Goal: Task Accomplishment & Management: Use online tool/utility

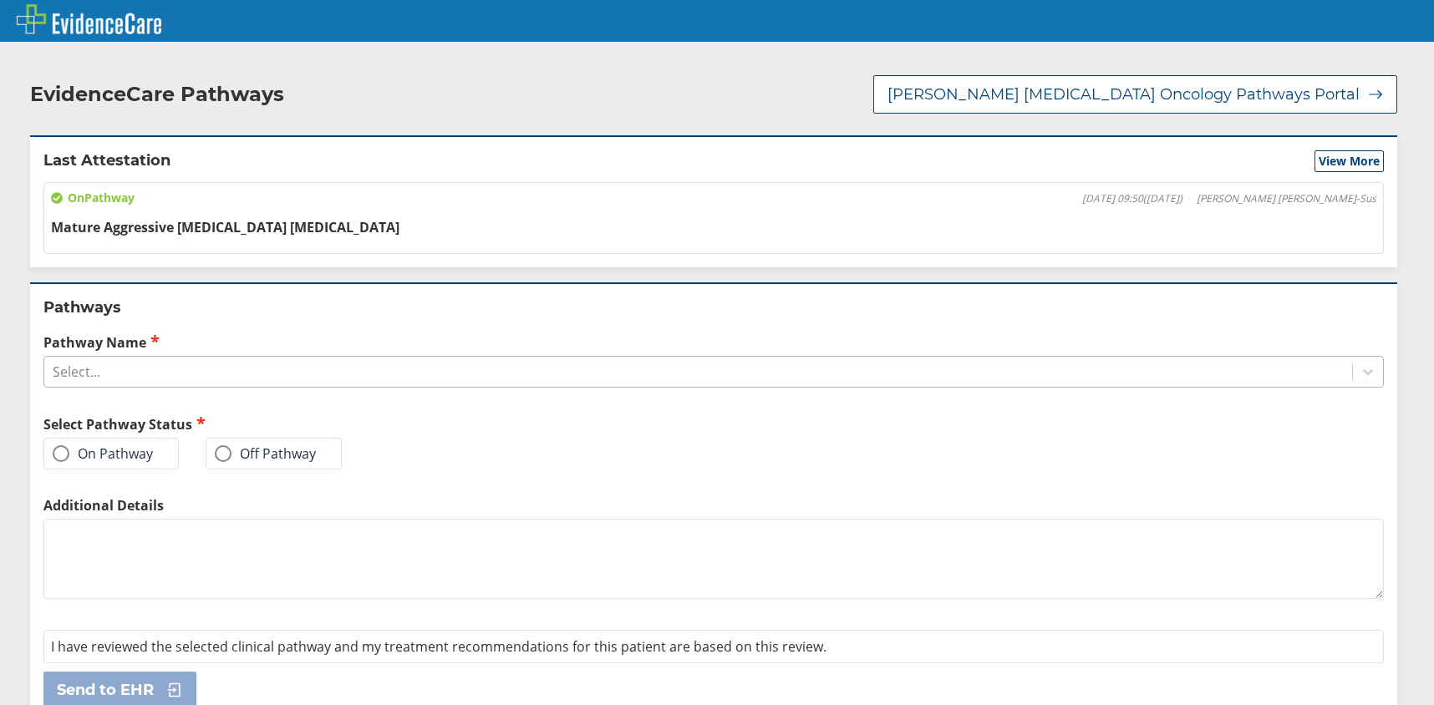
click at [140, 371] on div "Select..." at bounding box center [698, 372] width 1308 height 28
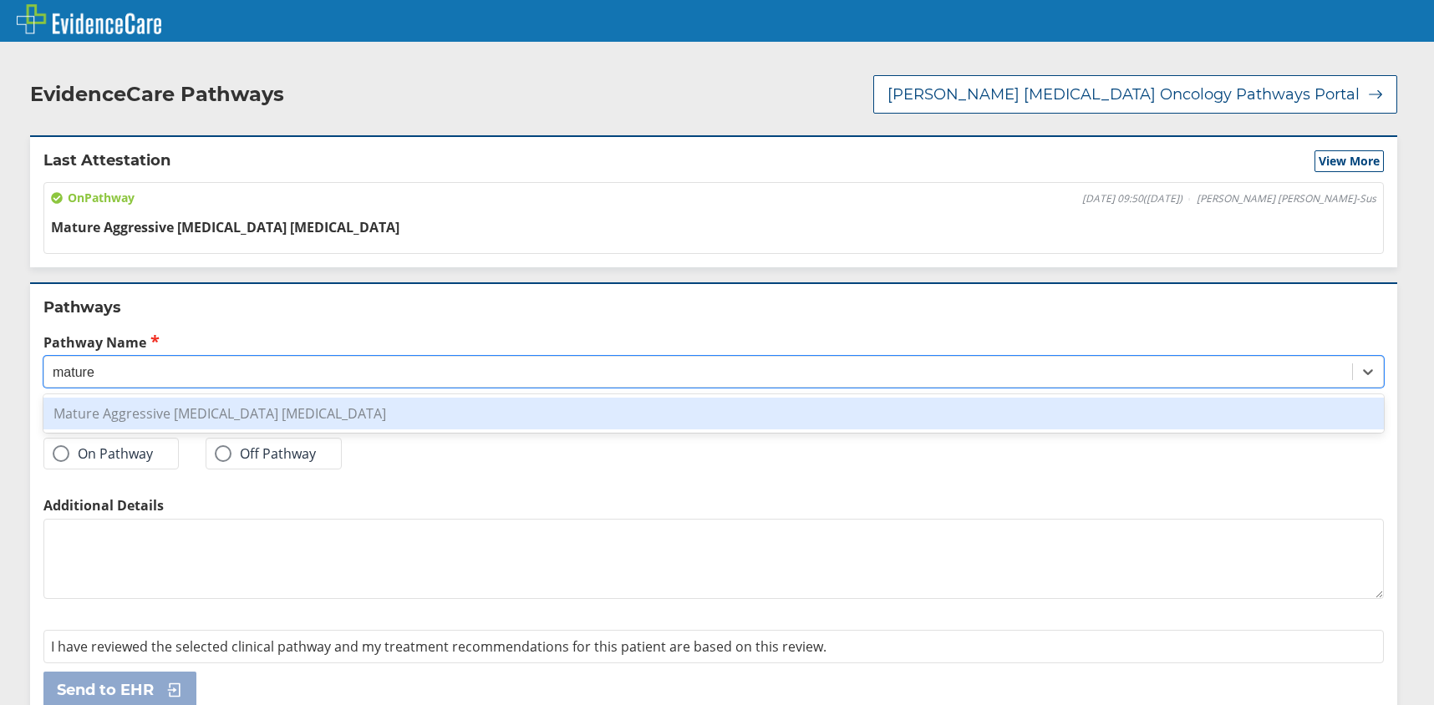
click at [210, 415] on div "Mature Aggressive [MEDICAL_DATA] [MEDICAL_DATA]" at bounding box center [713, 414] width 1341 height 32
type input "mature"
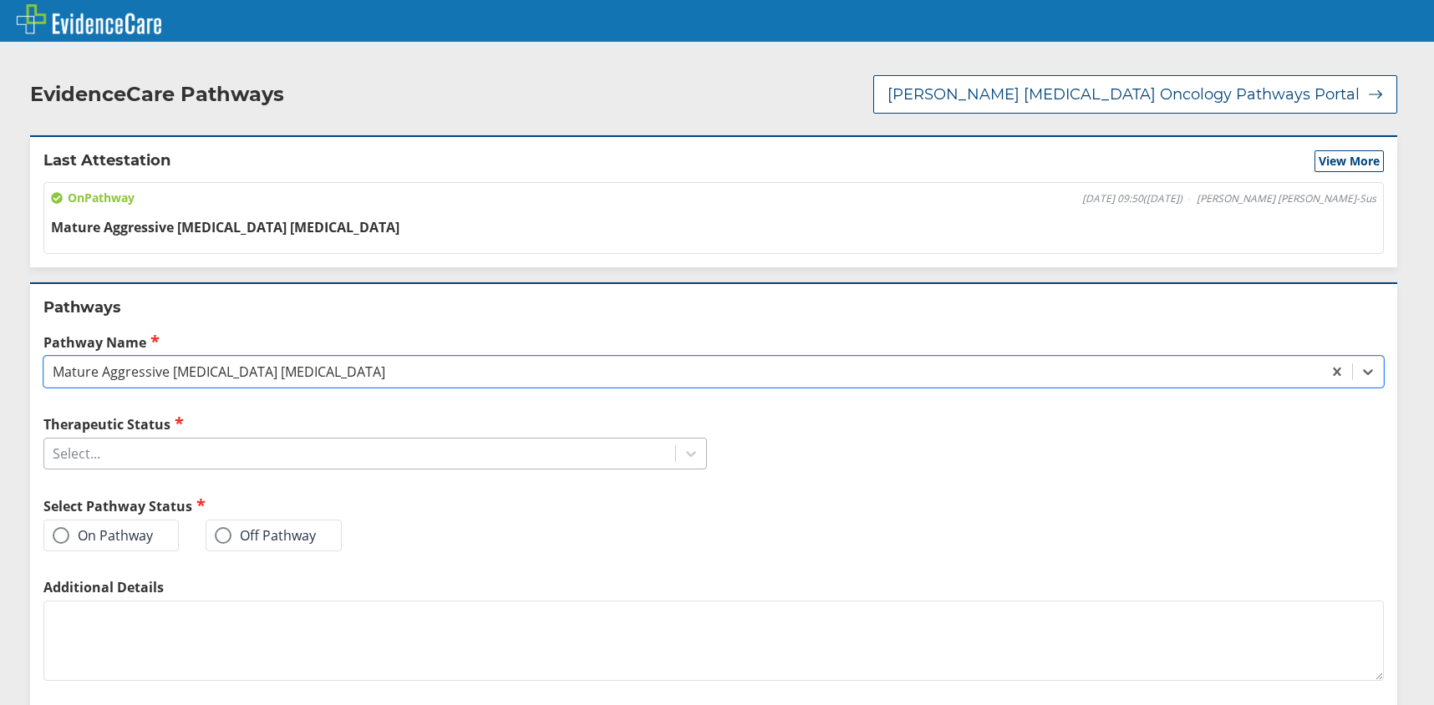
click at [135, 449] on div "Select..." at bounding box center [359, 454] width 631 height 28
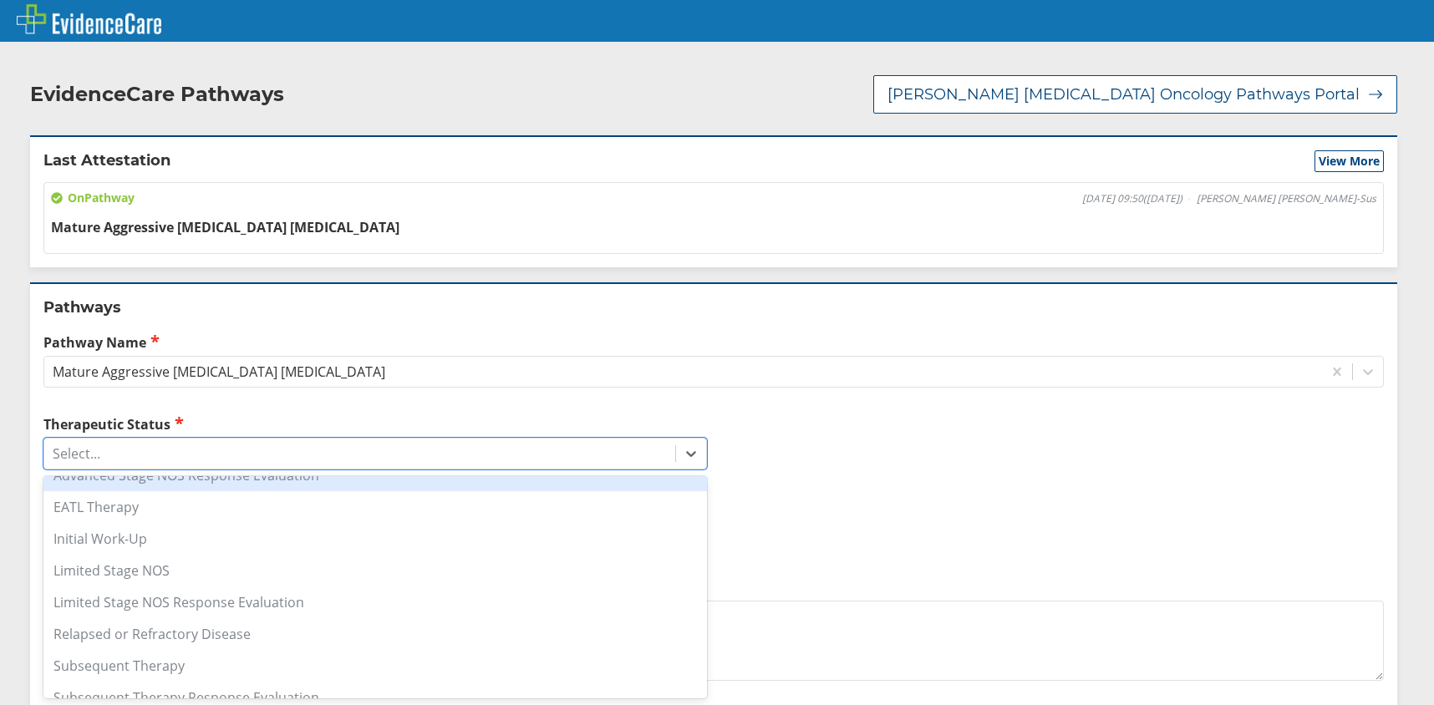
scroll to position [134, 0]
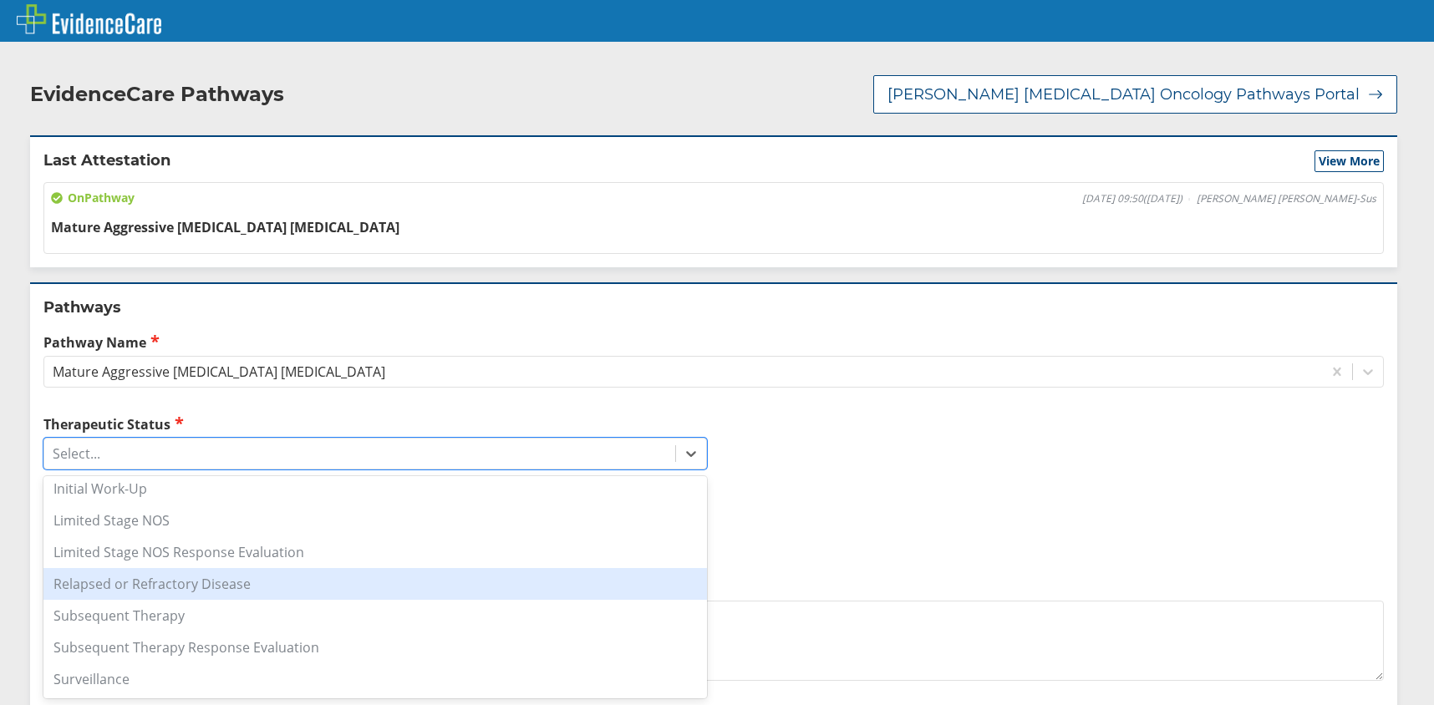
click at [373, 588] on div "Relapsed or Refractory Disease" at bounding box center [375, 584] width 664 height 32
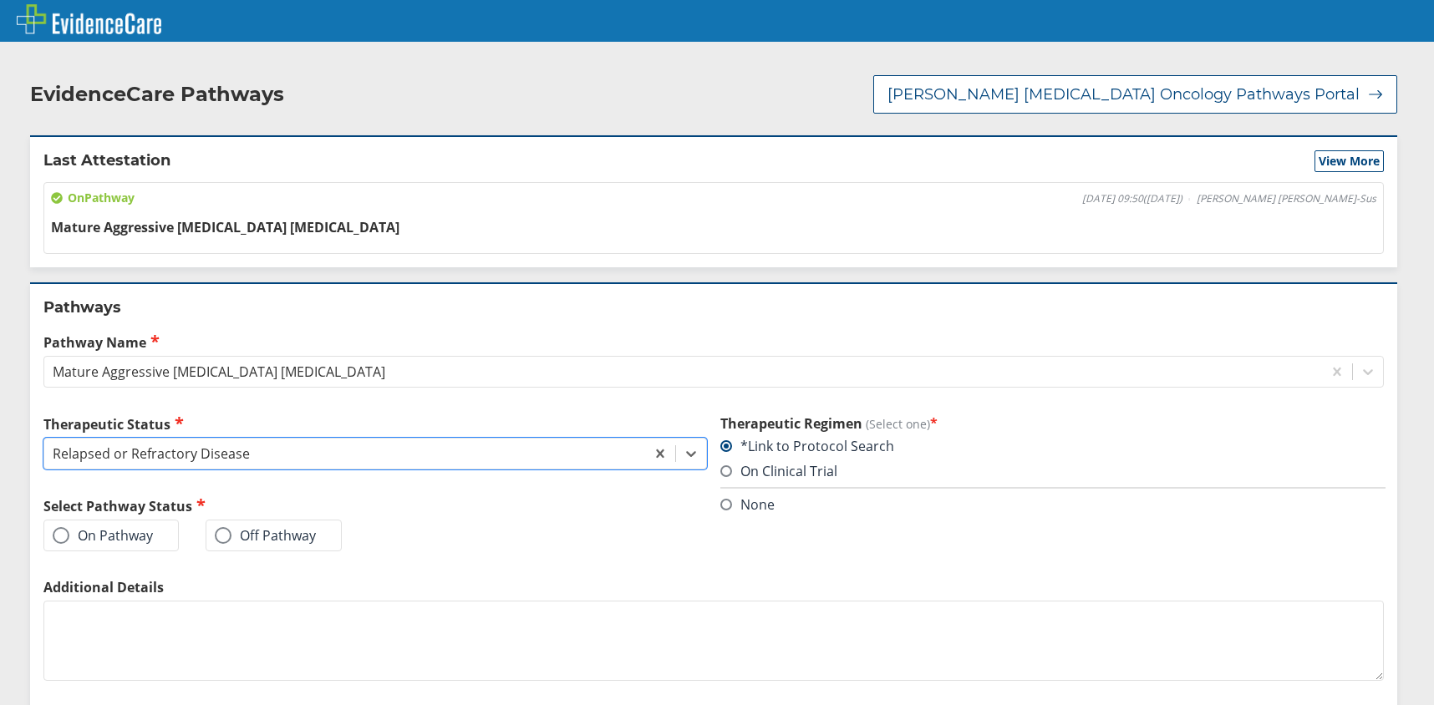
click at [71, 538] on label "On Pathway" at bounding box center [103, 535] width 100 height 17
click at [0, 0] on input "On Pathway" at bounding box center [0, 0] width 0 height 0
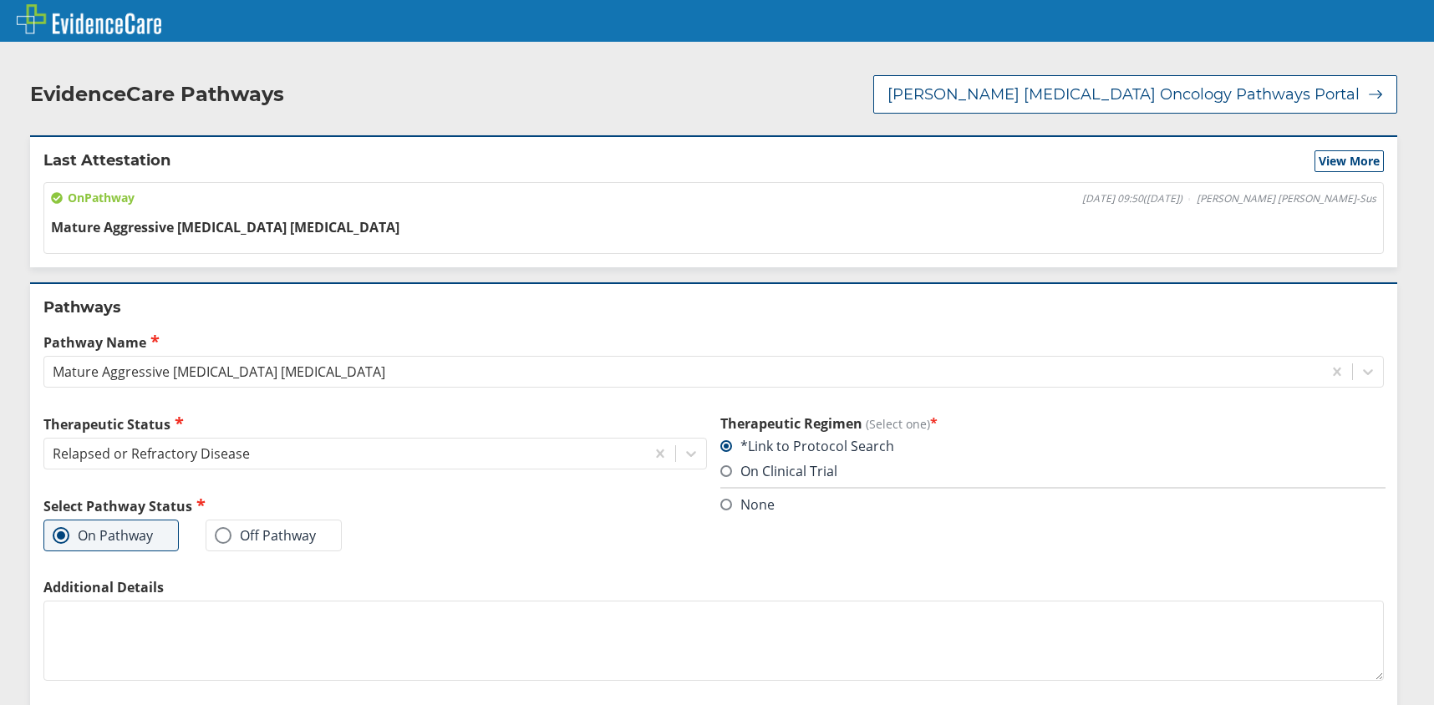
scroll to position [106, 0]
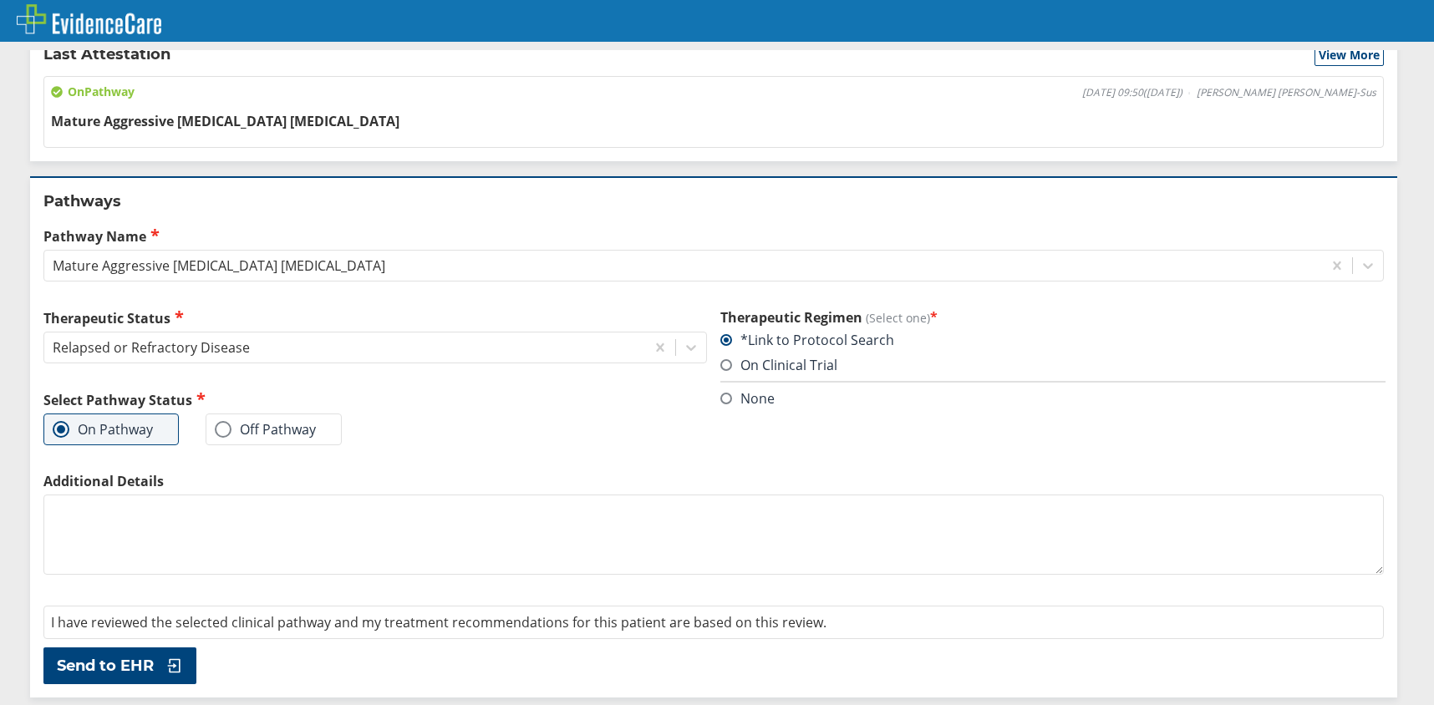
click at [548, 542] on textarea "Additional Details" at bounding box center [713, 535] width 1341 height 80
type textarea "CTCL; [MEDICAL_DATA]."
click at [182, 655] on button "Send to EHR" at bounding box center [119, 666] width 153 height 37
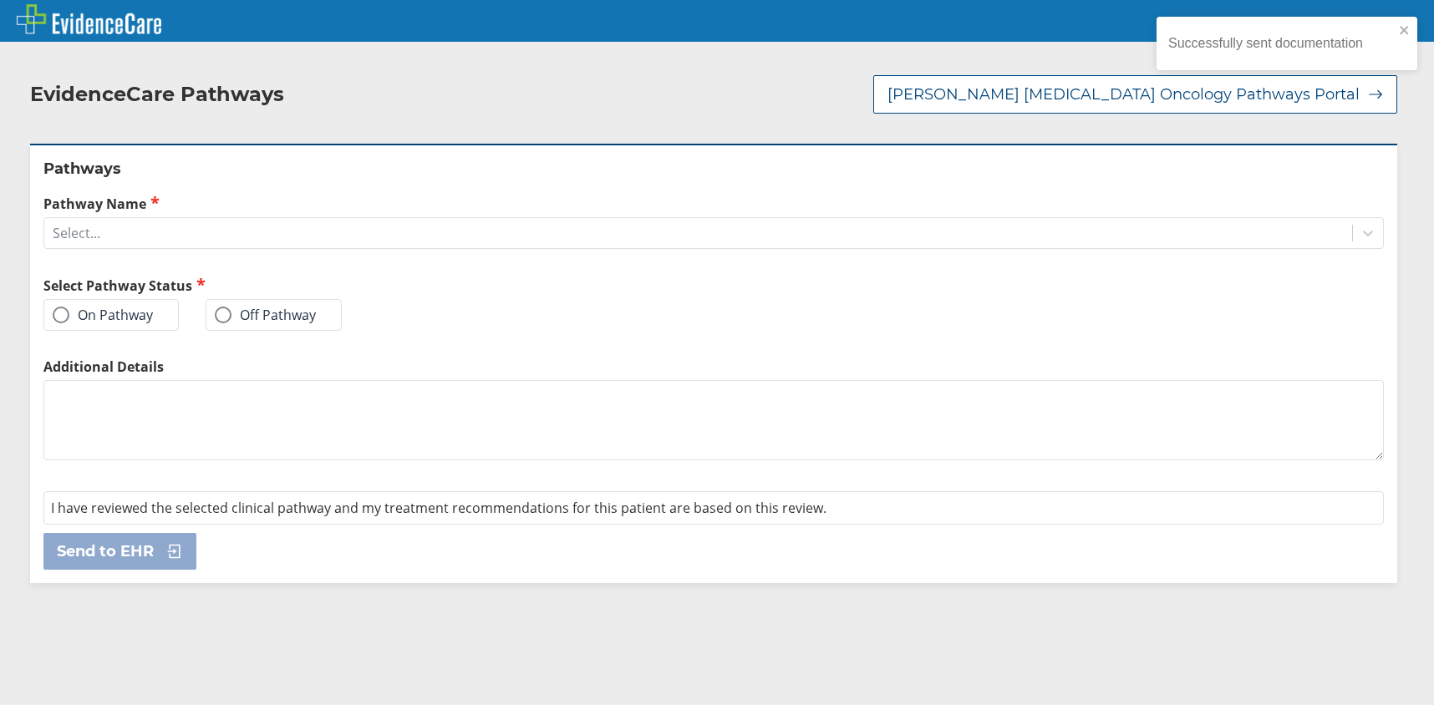
scroll to position [0, 0]
